Goal: Task Accomplishment & Management: Complete application form

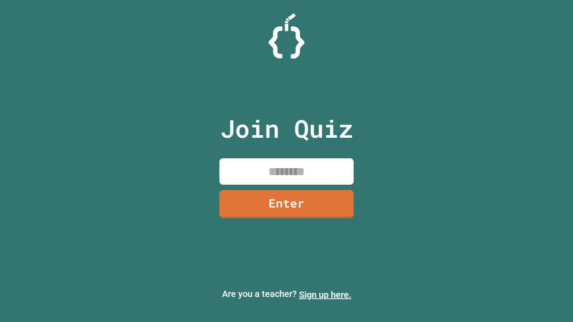
click at [325, 295] on link "Sign up here." at bounding box center [325, 294] width 52 height 11
